Goal: Information Seeking & Learning: Understand process/instructions

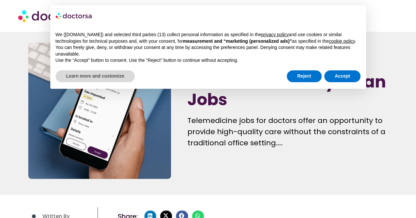
scroll to position [8, 0]
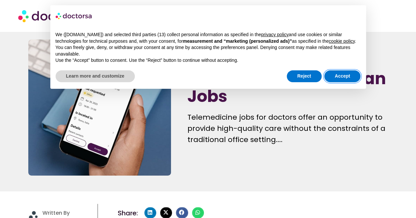
click at [353, 77] on button "Accept" at bounding box center [342, 76] width 36 height 12
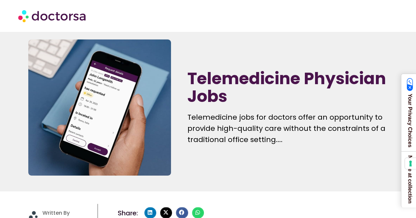
click at [348, 143] on div "Telemedicine jobs for doctors offer an opportunity to provide high-quality care…" at bounding box center [287, 129] width 200 height 34
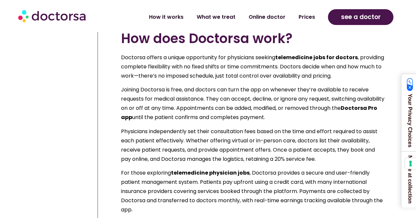
scroll to position [1933, 0]
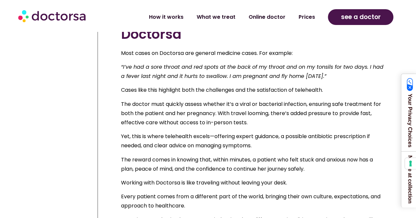
click at [358, 159] on span "The reward comes in knowing that, within minutes, a patient who felt stuck and …" at bounding box center [247, 164] width 252 height 17
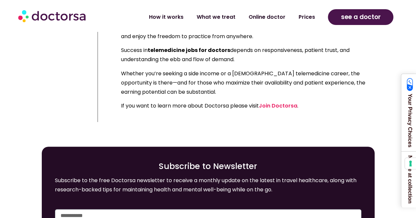
scroll to position [3749, 0]
click at [184, 17] on link "How it works" at bounding box center [166, 14] width 48 height 15
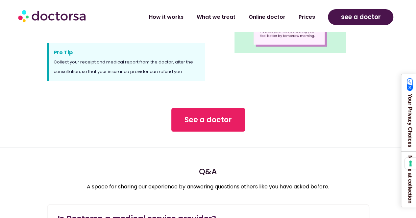
scroll to position [590, 0]
